Goal: Complete application form

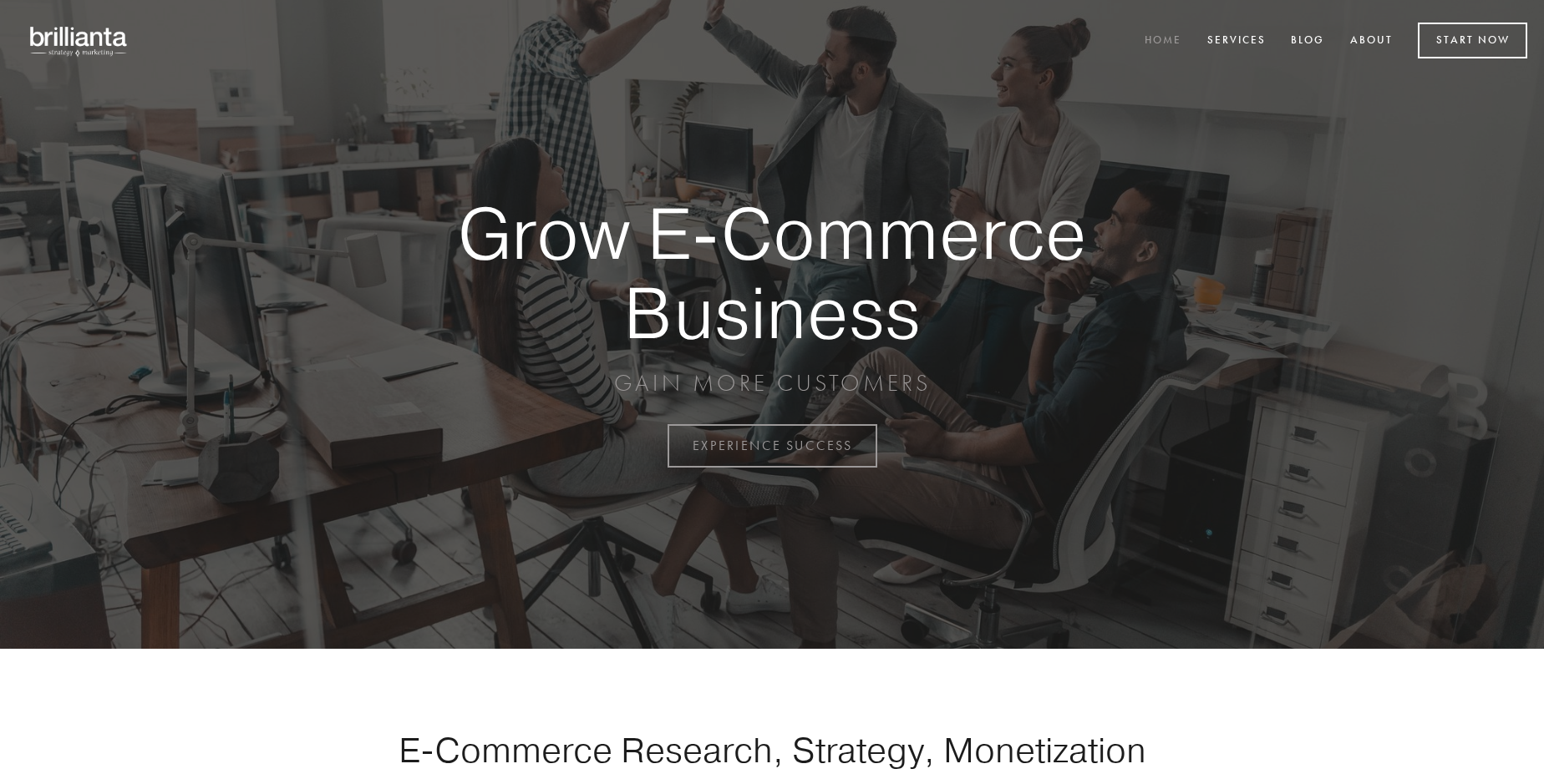
scroll to position [4377, 0]
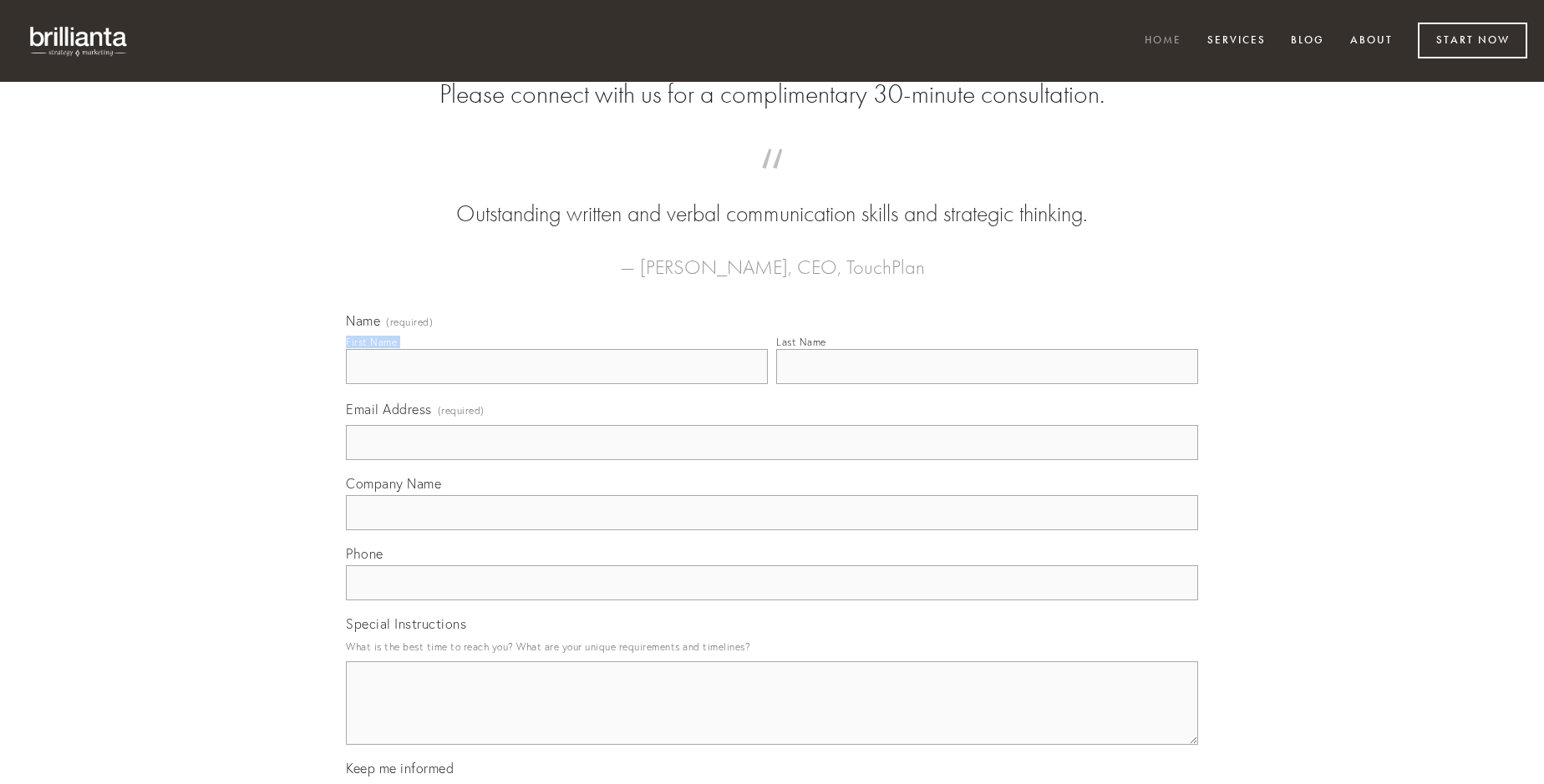
type input "[PERSON_NAME]"
click at [987, 384] on input "Last Name" at bounding box center [986, 366] width 422 height 35
type input "[PERSON_NAME]"
click at [772, 460] on input "Email Address (required)" at bounding box center [772, 442] width 853 height 35
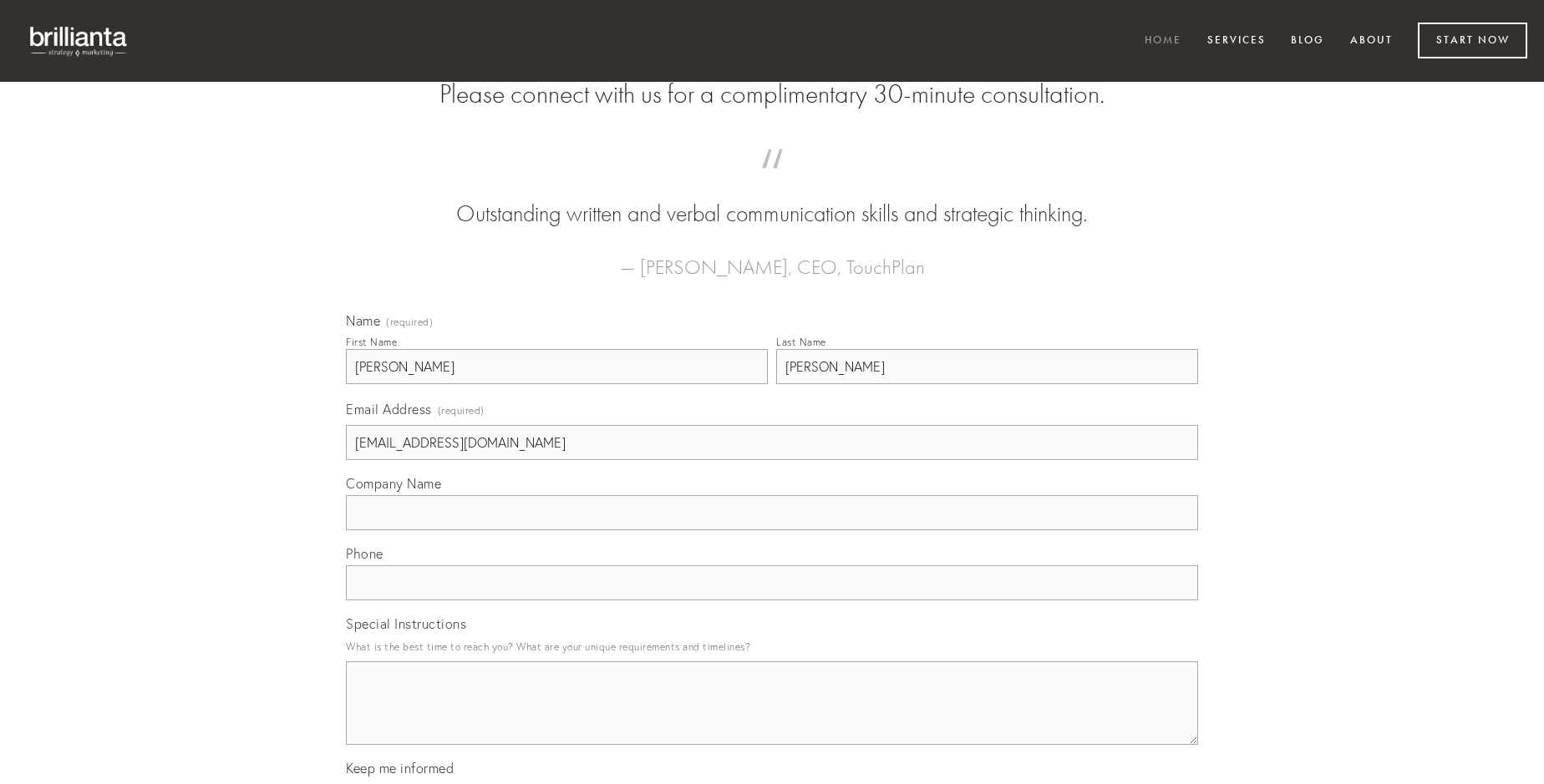
type input "[EMAIL_ADDRESS][DOMAIN_NAME]"
click at [772, 530] on input "Company Name" at bounding box center [772, 512] width 853 height 35
type input "cogito"
click at [772, 600] on input "text" at bounding box center [772, 582] width 853 height 35
click at [772, 718] on textarea "Special Instructions" at bounding box center [772, 703] width 853 height 83
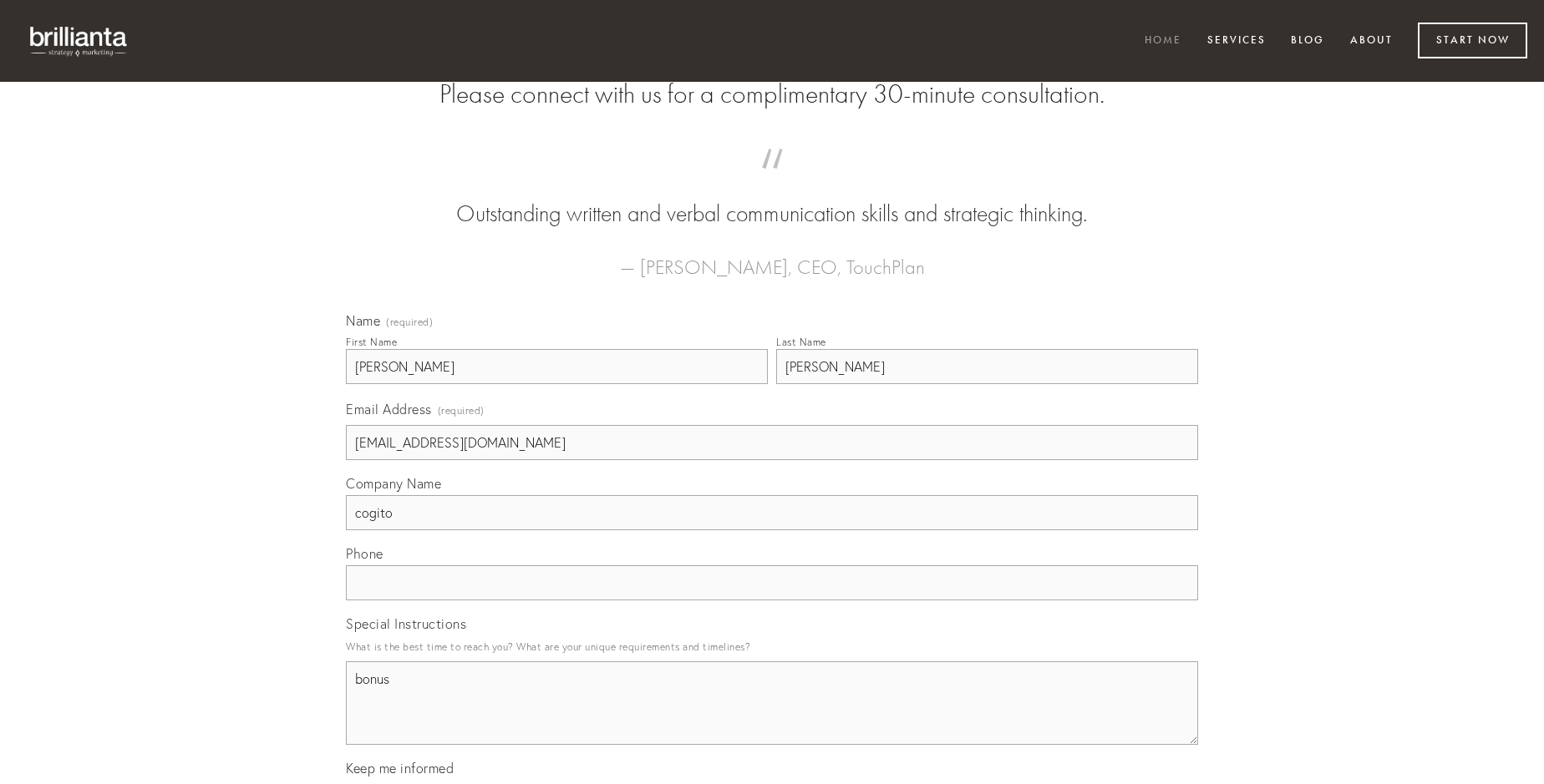
type textarea "bonus"
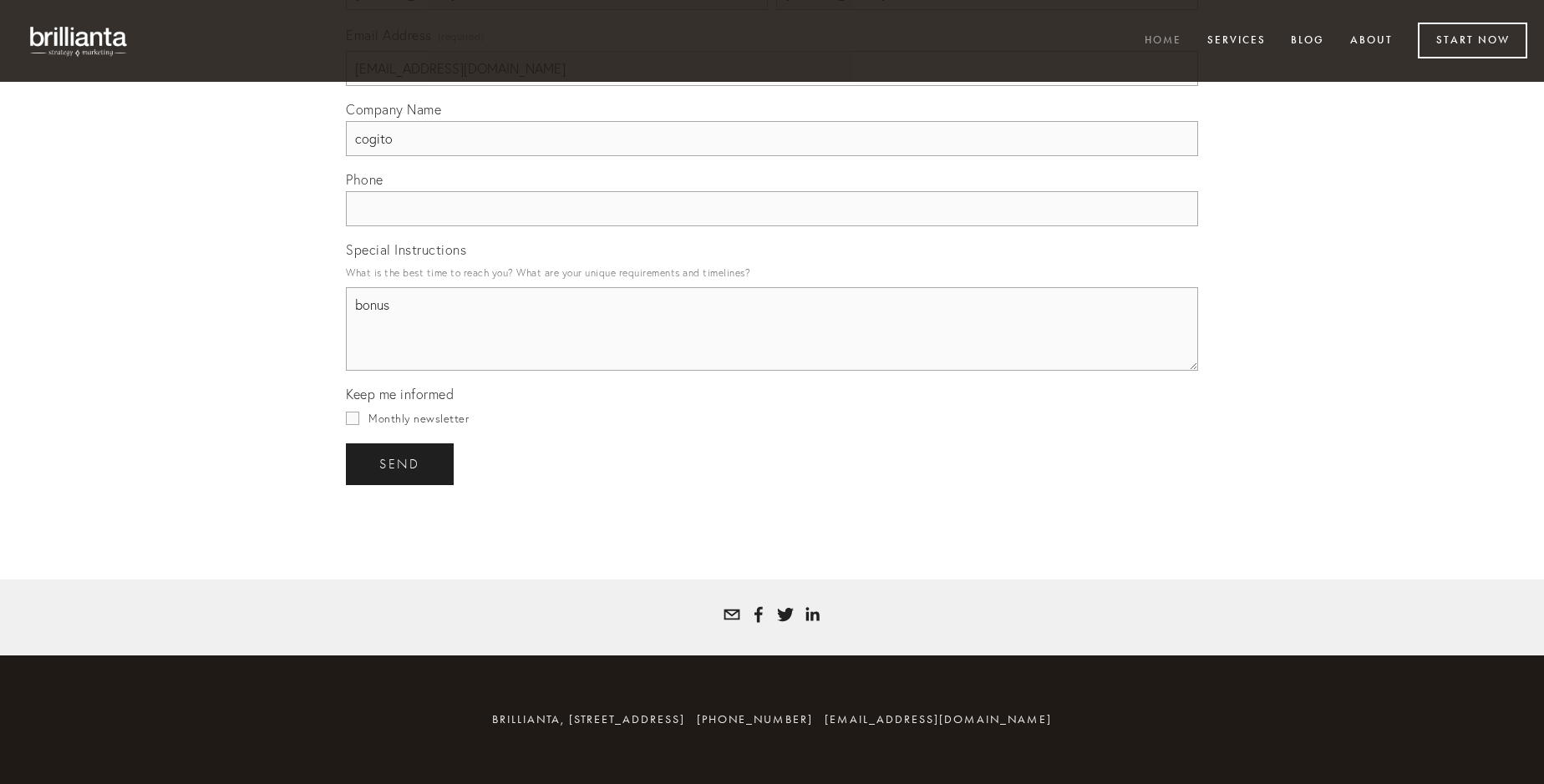
click at [401, 463] on span "send" at bounding box center [399, 464] width 41 height 15
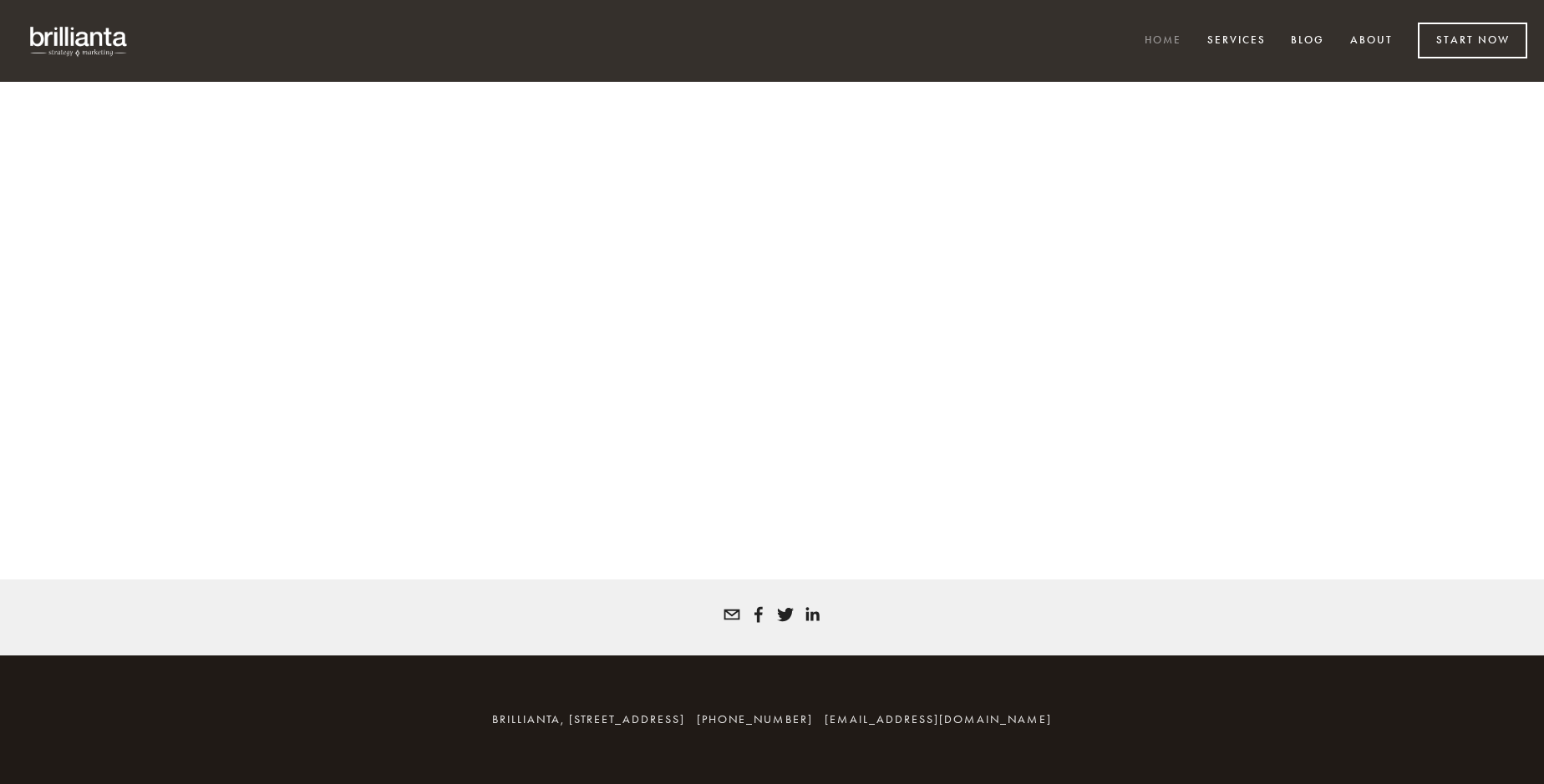
scroll to position [4355, 0]
